Goal: Task Accomplishment & Management: Use online tool/utility

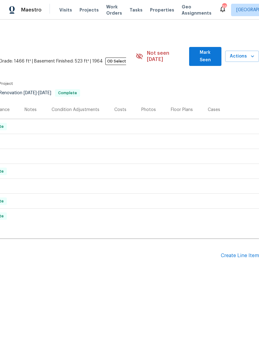
scroll to position [0, 92]
click at [241, 253] on div "Create Line Item" at bounding box center [240, 256] width 38 height 6
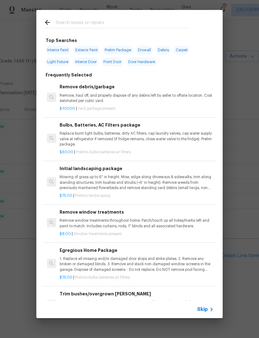
click at [75, 22] on input "text" at bounding box center [122, 23] width 132 height 9
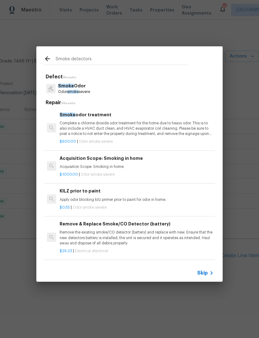
type input "Smoke detectors"
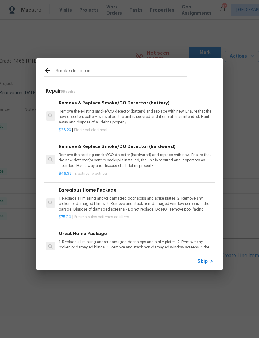
scroll to position [0, 1]
click at [114, 102] on h6 "Remove & Replace Smoke/CO Detector (battery)" at bounding box center [136, 102] width 154 height 7
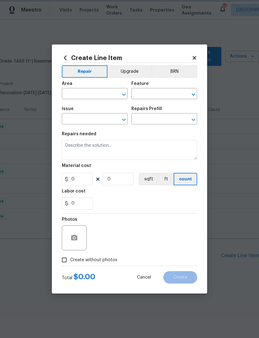
type input "Electrical"
type textarea "Remove the existing smoke/CO detector (battery) and replace with new. Ensure th…"
type input "1"
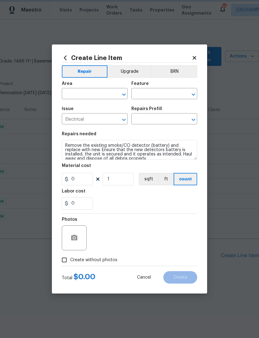
type input "Remove & Replace Smoke/CO Detector (battery) $26.23"
type input "26.23"
click at [121, 94] on icon "Open" at bounding box center [123, 94] width 7 height 7
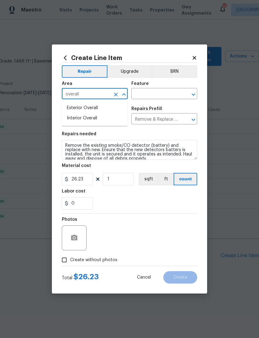
click at [86, 120] on li "Interior Overall" at bounding box center [95, 118] width 66 height 10
type input "Interior Overall"
click at [120, 182] on input "1" at bounding box center [118, 179] width 31 height 12
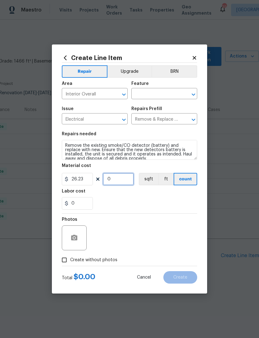
type input "3"
click at [78, 203] on input "0" at bounding box center [77, 203] width 31 height 12
type input "150"
click at [159, 210] on section "Repairs needed Remove the existing smoke/CO detector (battery) and replace with…" at bounding box center [129, 170] width 135 height 85
click at [62, 255] on input "Create without photos" at bounding box center [64, 260] width 12 height 12
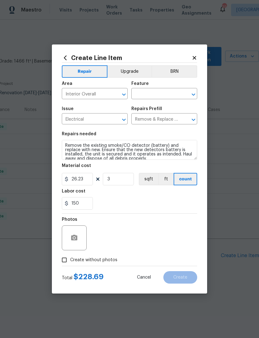
checkbox input "true"
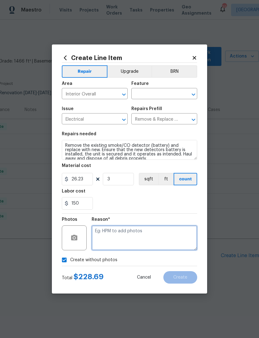
click at [138, 237] on textarea at bounding box center [145, 237] width 106 height 25
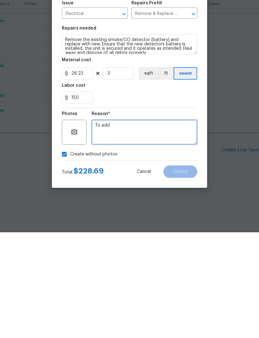
type textarea "To add"
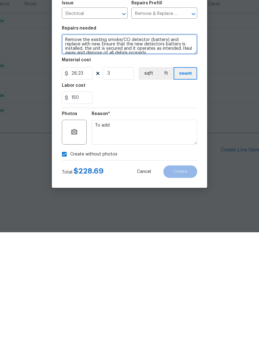
click at [135, 140] on textarea "Remove the existing smoke/CO detector (battery) and replace with new. Ensure th…" at bounding box center [129, 150] width 135 height 20
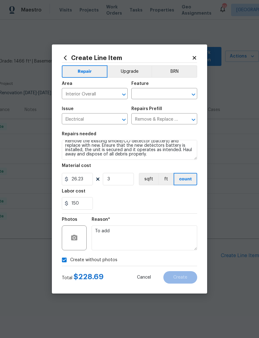
scroll to position [4, 0]
click at [139, 157] on textarea "Remove the existing smoke/CO detector (battery) and replace with new. Ensure th…" at bounding box center [129, 150] width 135 height 20
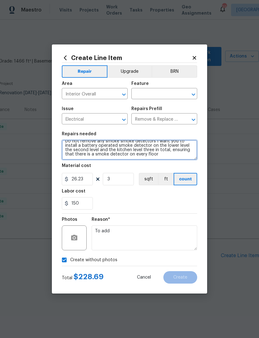
scroll to position [22, 0]
type textarea "Remove the existing smoke/CO detector (battery) and replace with new. Ensure th…"
click at [144, 97] on input "text" at bounding box center [155, 94] width 48 height 10
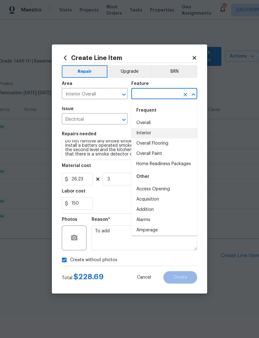
click at [153, 132] on li "Interior" at bounding box center [164, 133] width 66 height 10
type input "Interior"
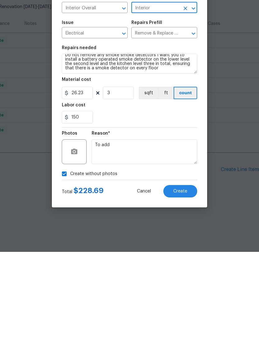
click at [185, 275] on span "Create" at bounding box center [180, 277] width 14 height 5
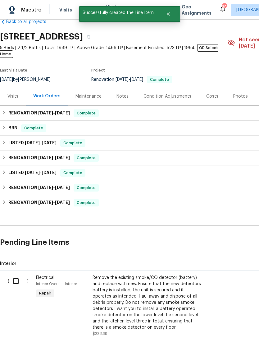
scroll to position [14, 0]
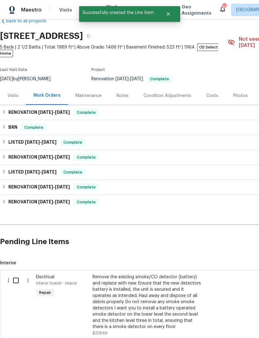
click at [16, 280] on input "checkbox" at bounding box center [18, 280] width 18 height 13
checkbox input "true"
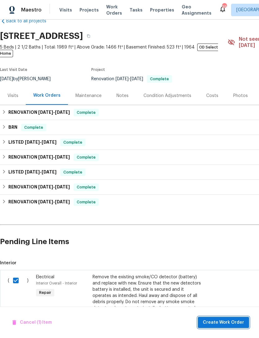
click at [217, 326] on button "Create Work Order" at bounding box center [223, 322] width 51 height 11
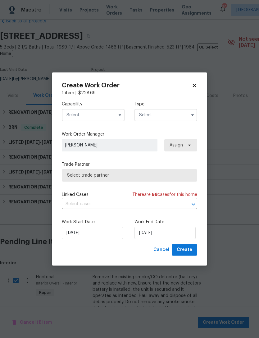
click at [103, 109] on input "text" at bounding box center [93, 115] width 63 height 12
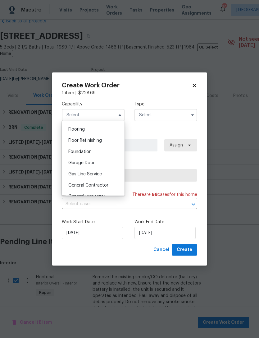
scroll to position [240, 0]
click at [99, 186] on span "General Contractor" at bounding box center [88, 185] width 40 height 4
type input "General Contractor"
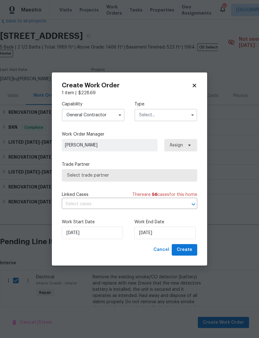
click at [159, 112] on input "text" at bounding box center [166, 115] width 63 height 12
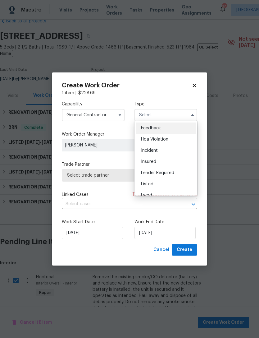
click at [150, 190] on div "Lwod" at bounding box center [166, 194] width 60 height 11
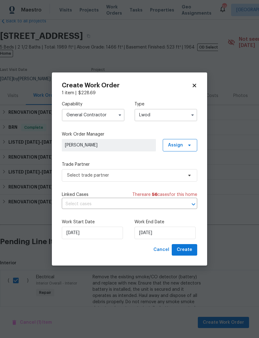
click at [153, 118] on input "Lwod" at bounding box center [166, 115] width 63 height 12
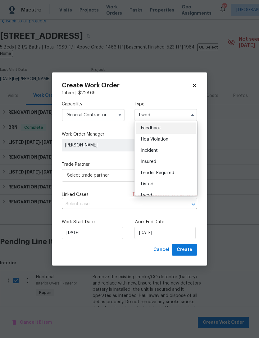
click at [148, 181] on div "Listed" at bounding box center [166, 183] width 60 height 11
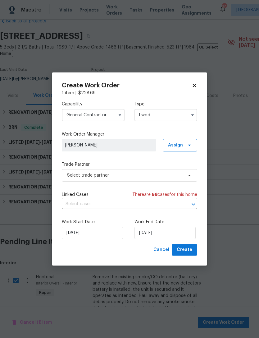
type input "Listed"
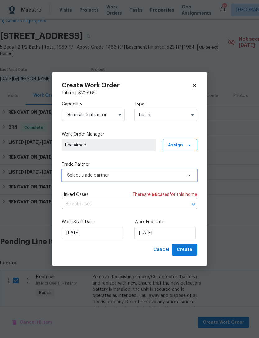
click at [99, 170] on span "Select trade partner" at bounding box center [129, 175] width 135 height 12
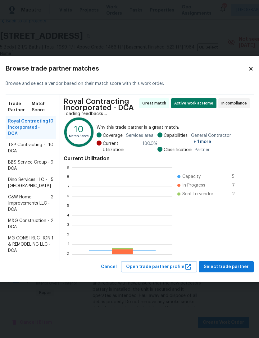
scroll to position [87, 100]
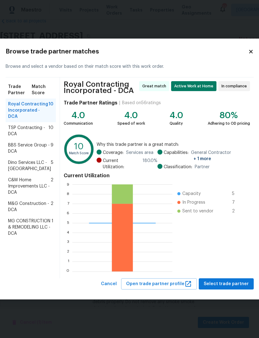
click at [26, 213] on span "M&G Construction - DCA" at bounding box center [29, 206] width 43 height 12
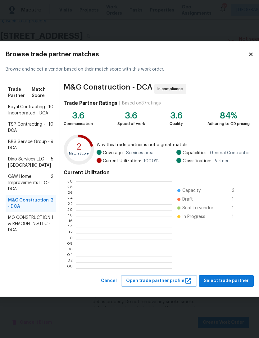
scroll to position [87, 96]
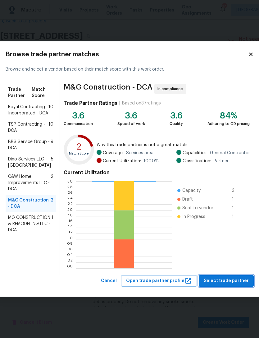
click at [226, 285] on button "Select trade partner" at bounding box center [226, 280] width 55 height 11
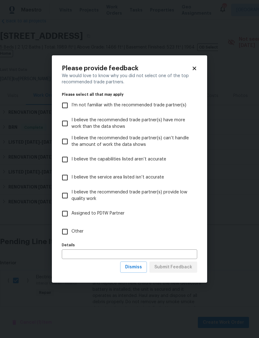
click at [63, 234] on input "Other" at bounding box center [64, 231] width 13 height 13
checkbox input "true"
click at [103, 253] on input "text" at bounding box center [129, 254] width 135 height 10
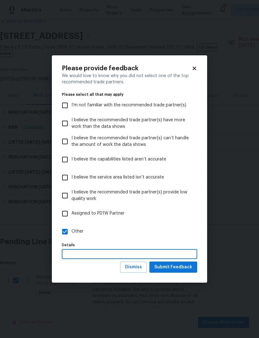
scroll to position [20, 0]
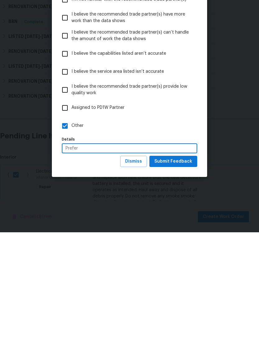
type input "Prefer"
click at [189, 263] on span "Submit Feedback" at bounding box center [173, 267] width 38 height 8
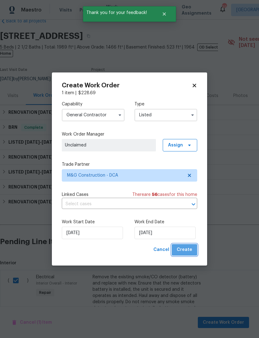
click at [192, 245] on button "Create" at bounding box center [184, 249] width 25 height 11
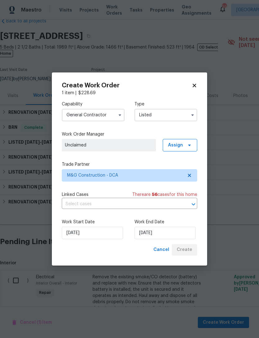
checkbox input "false"
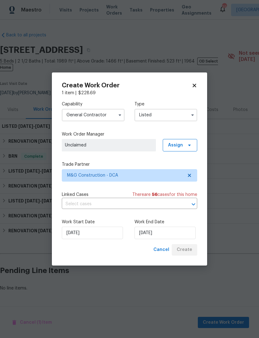
scroll to position [0, 0]
click at [186, 250] on div "Cancel Create" at bounding box center [174, 249] width 46 height 11
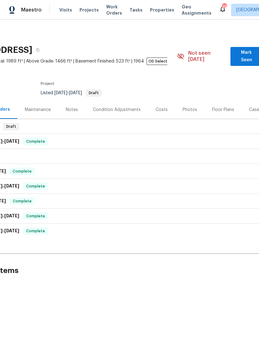
scroll to position [0, 28]
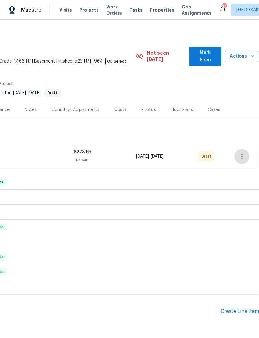
scroll to position [0, 92]
click at [246, 149] on button "button" at bounding box center [242, 156] width 15 height 15
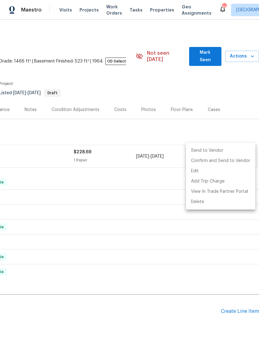
click at [213, 147] on li "Send to Vendor" at bounding box center [220, 150] width 69 height 10
